Goal: Find specific page/section: Find specific page/section

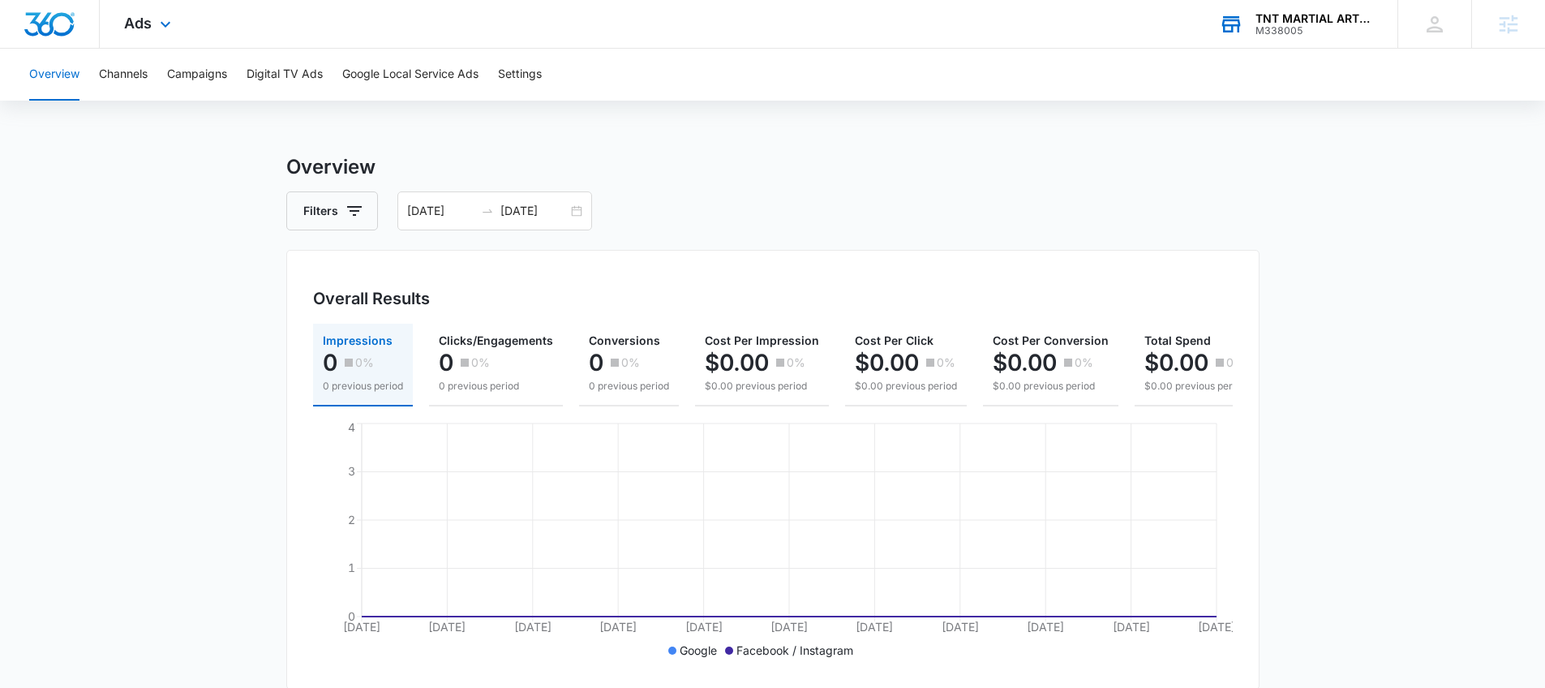
click at [1324, 20] on div "TNT MARTIAL ARTS & FITNESS" at bounding box center [1314, 18] width 118 height 13
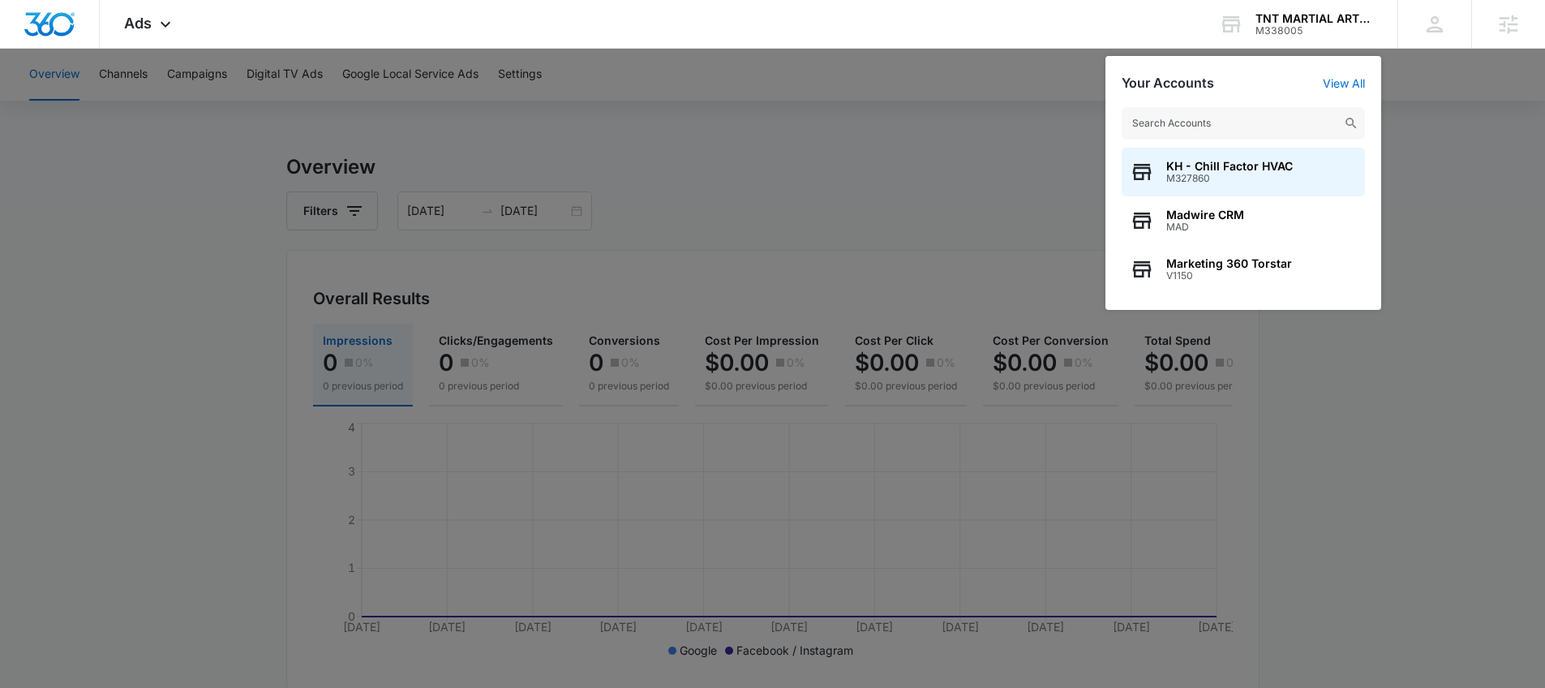
drag, startPoint x: 184, startPoint y: 146, endPoint x: 205, endPoint y: 114, distance: 38.0
click at [184, 145] on div at bounding box center [772, 344] width 1545 height 688
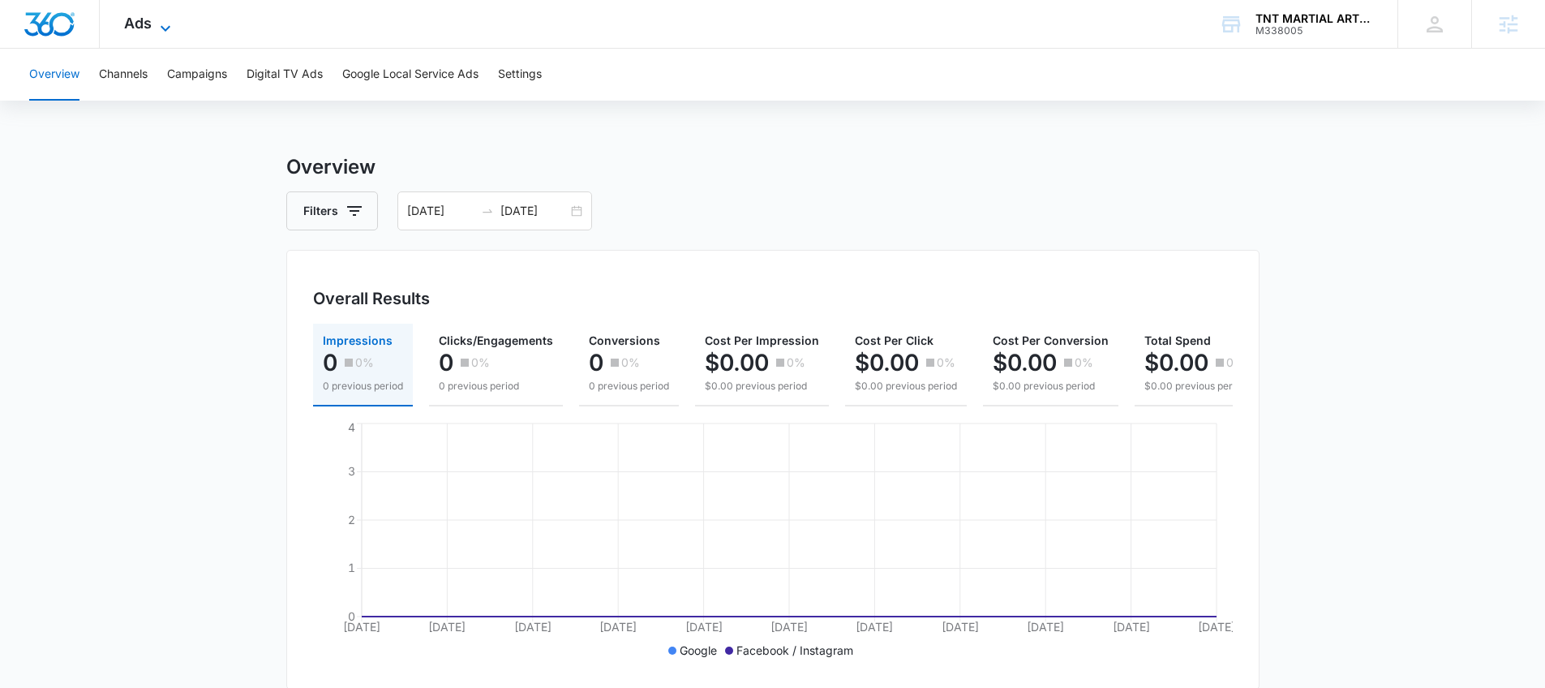
click at [166, 30] on icon at bounding box center [165, 28] width 19 height 19
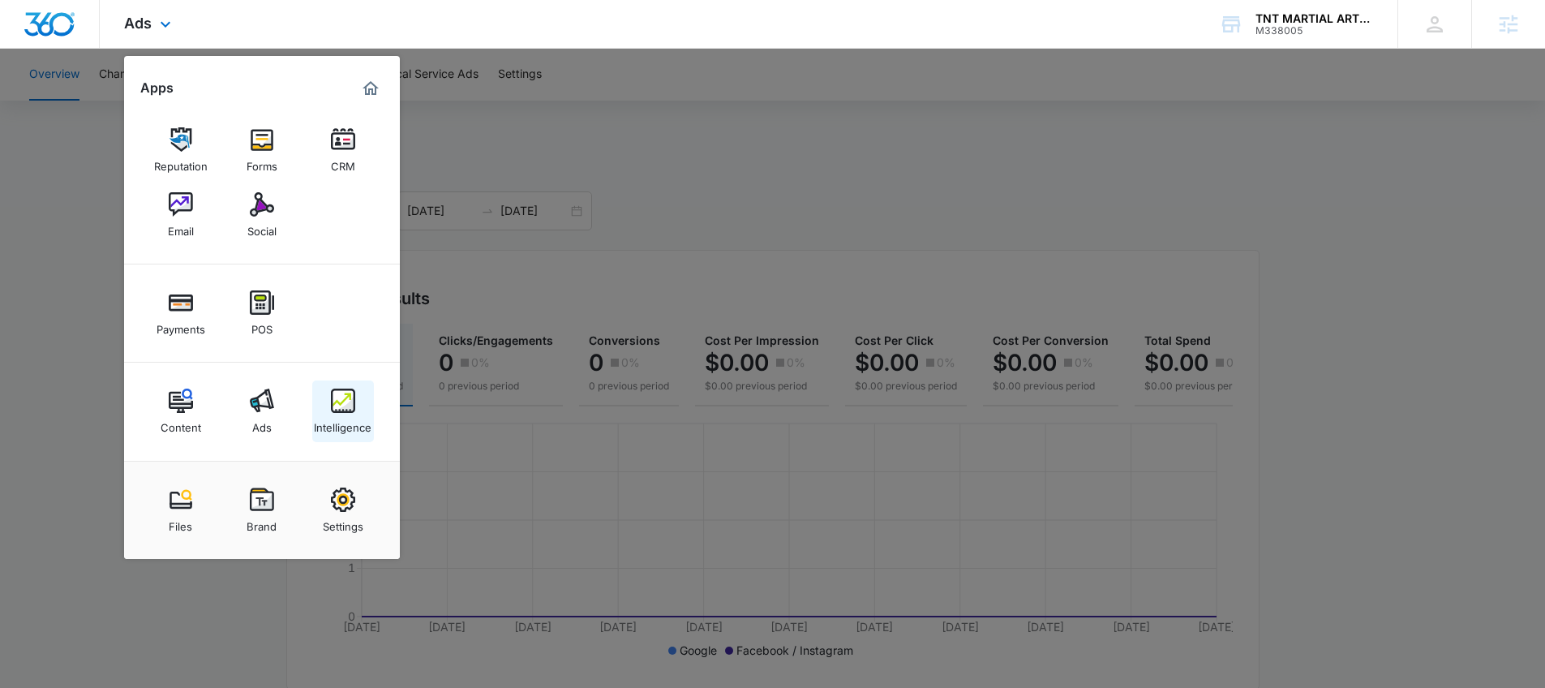
click at [349, 431] on div "Intelligence" at bounding box center [343, 423] width 58 height 21
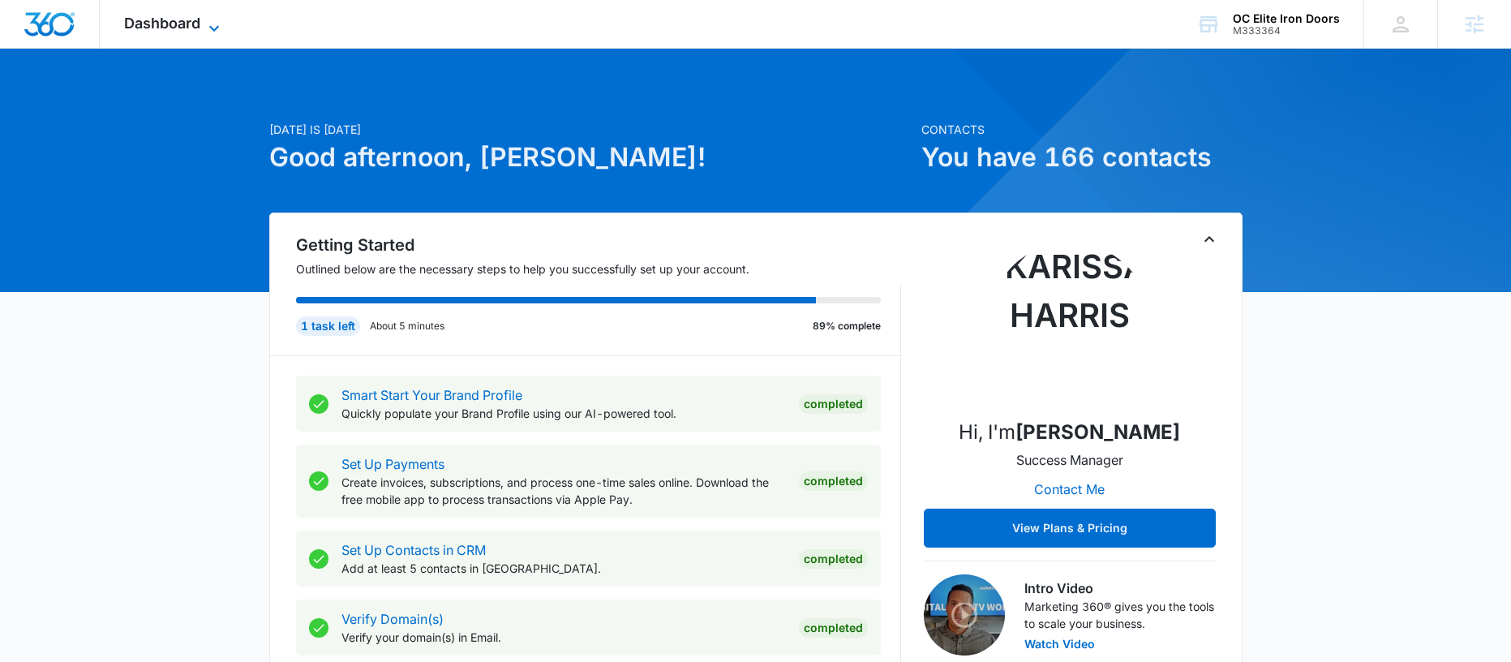
click at [155, 29] on span "Dashboard" at bounding box center [162, 23] width 76 height 17
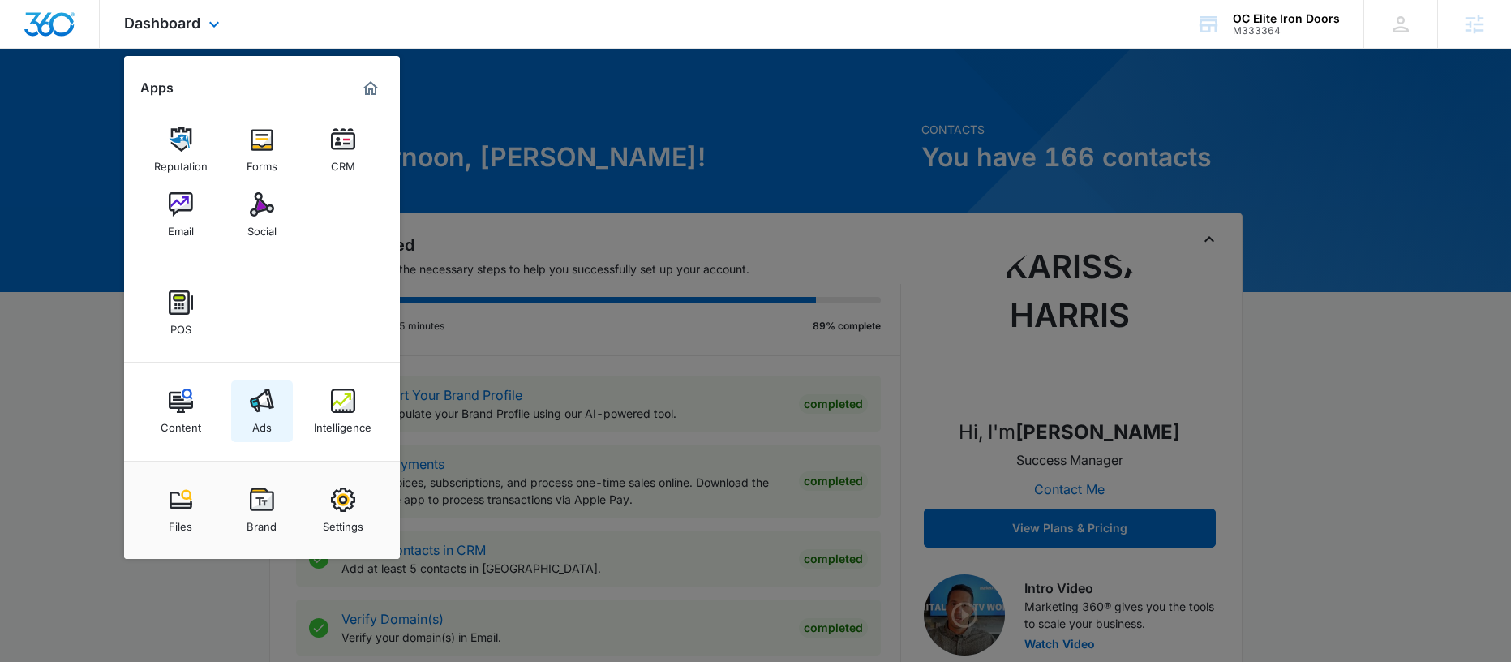
click at [287, 396] on link "Ads" at bounding box center [262, 411] width 62 height 62
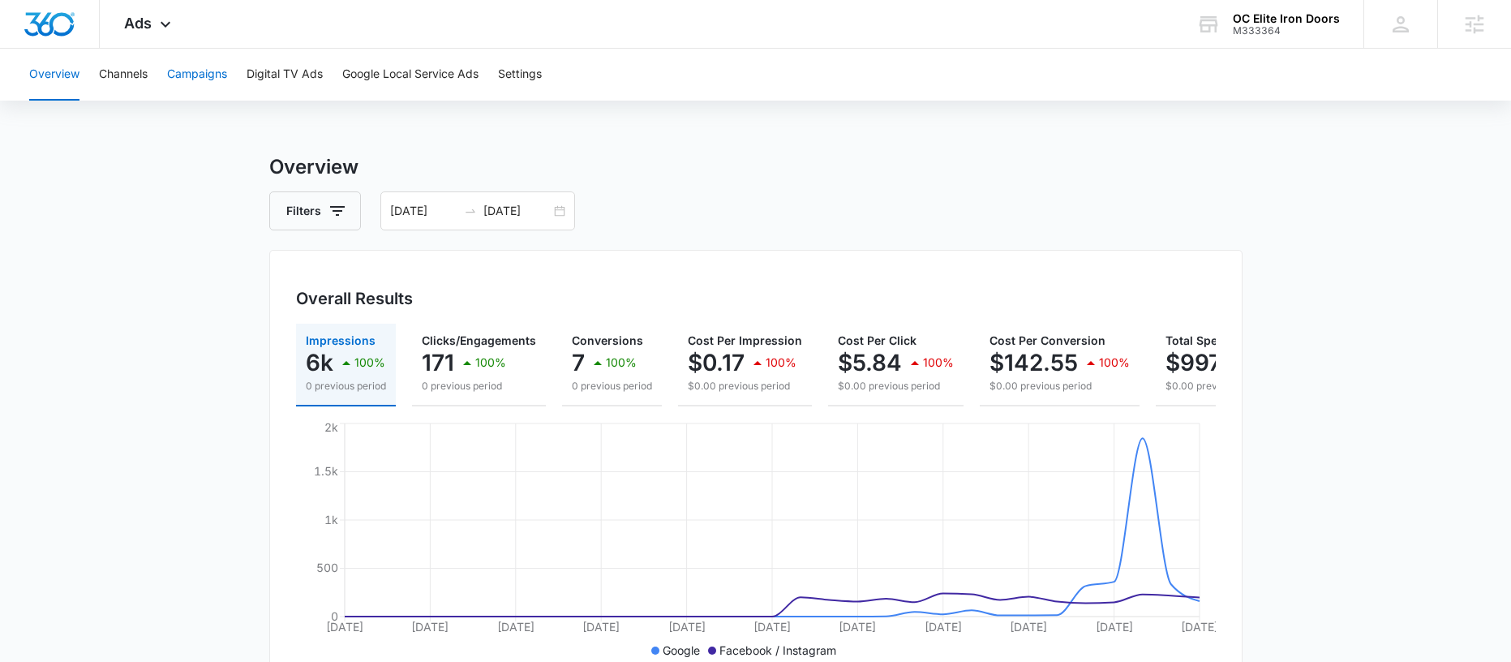
click at [183, 66] on button "Campaigns" at bounding box center [197, 75] width 60 height 52
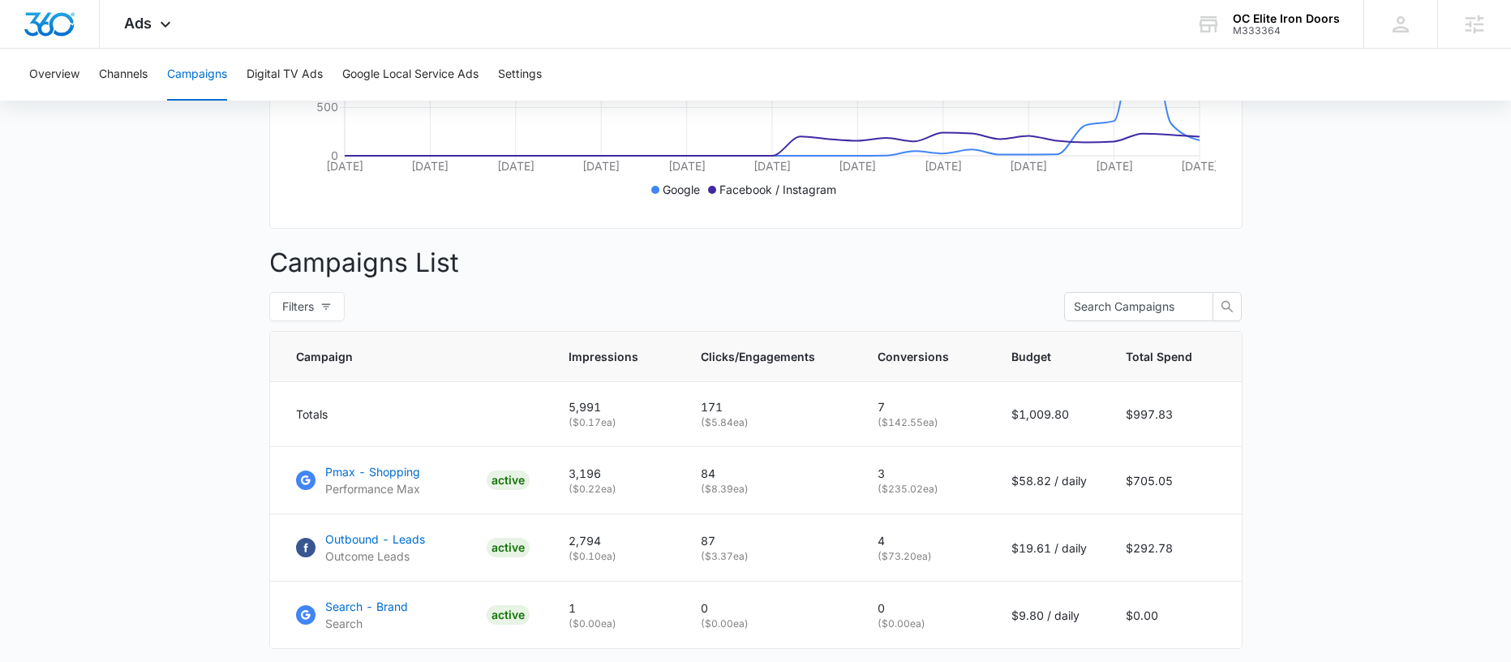
scroll to position [574, 0]
